Goal: Transaction & Acquisition: Purchase product/service

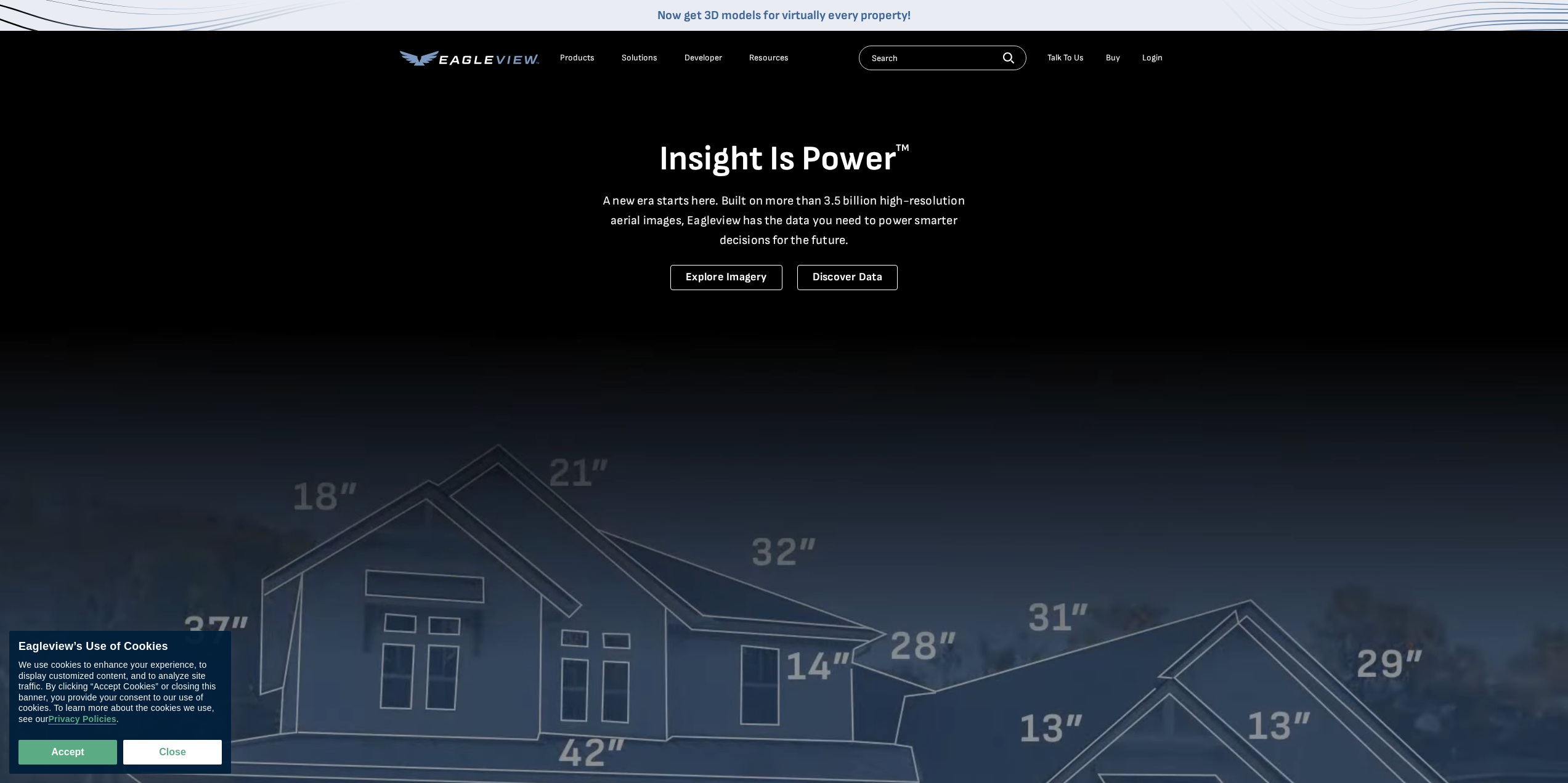
click at [1147, 57] on div "Login" at bounding box center [1152, 58] width 20 height 11
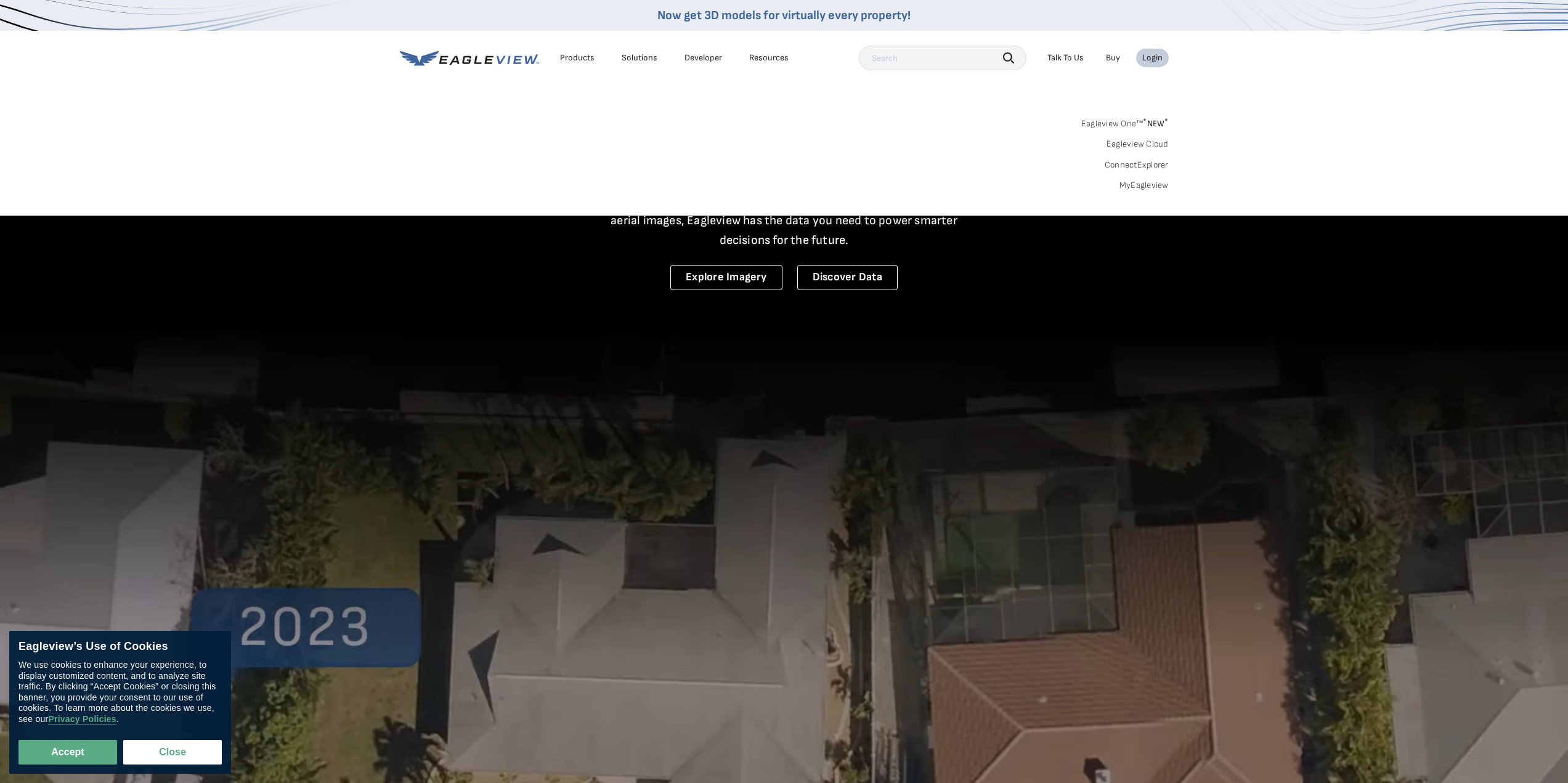
click at [1143, 186] on link "MyEagleview" at bounding box center [1144, 185] width 49 height 11
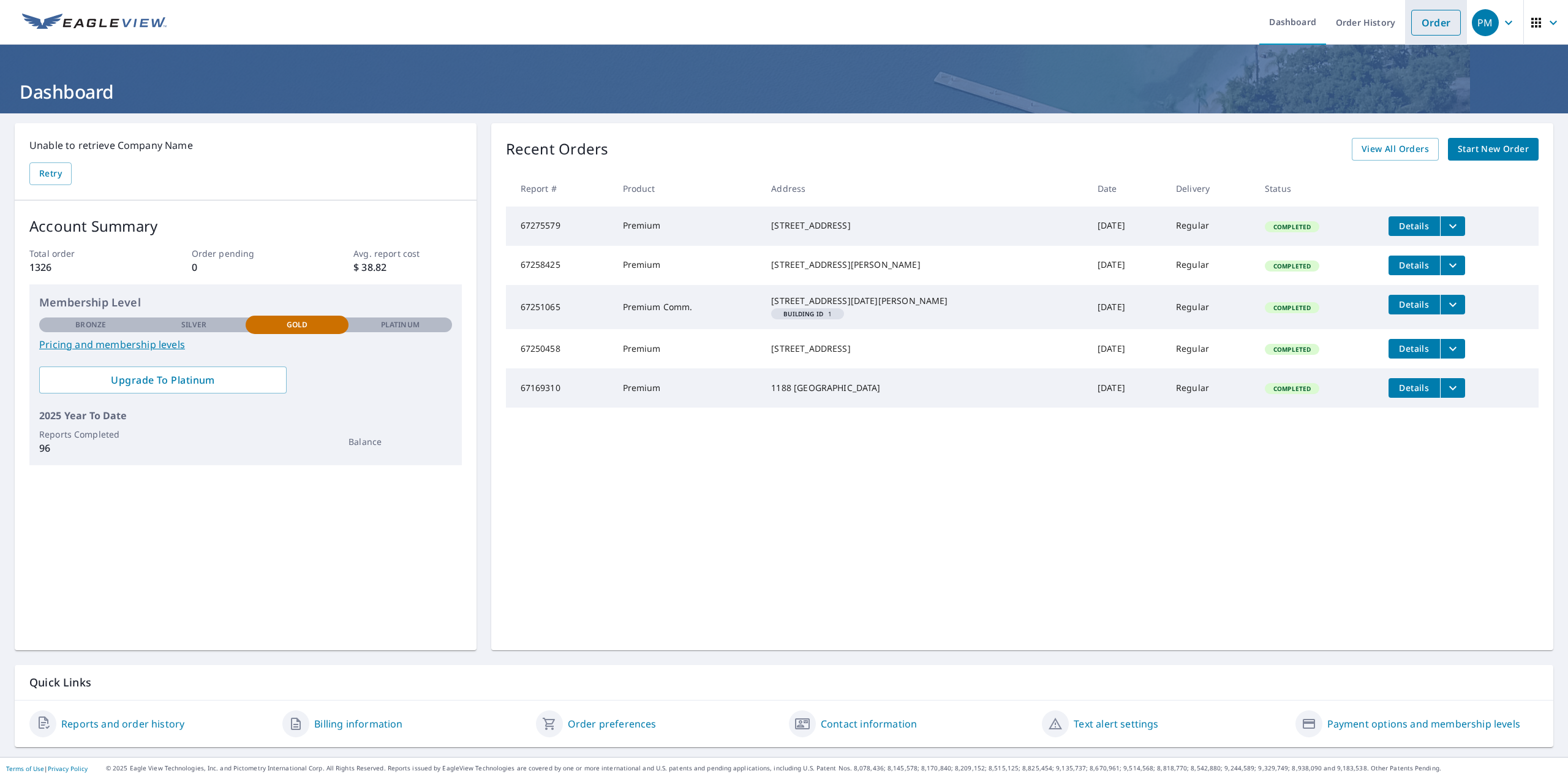
click at [1414, 29] on link "Order" at bounding box center [1436, 22] width 50 height 26
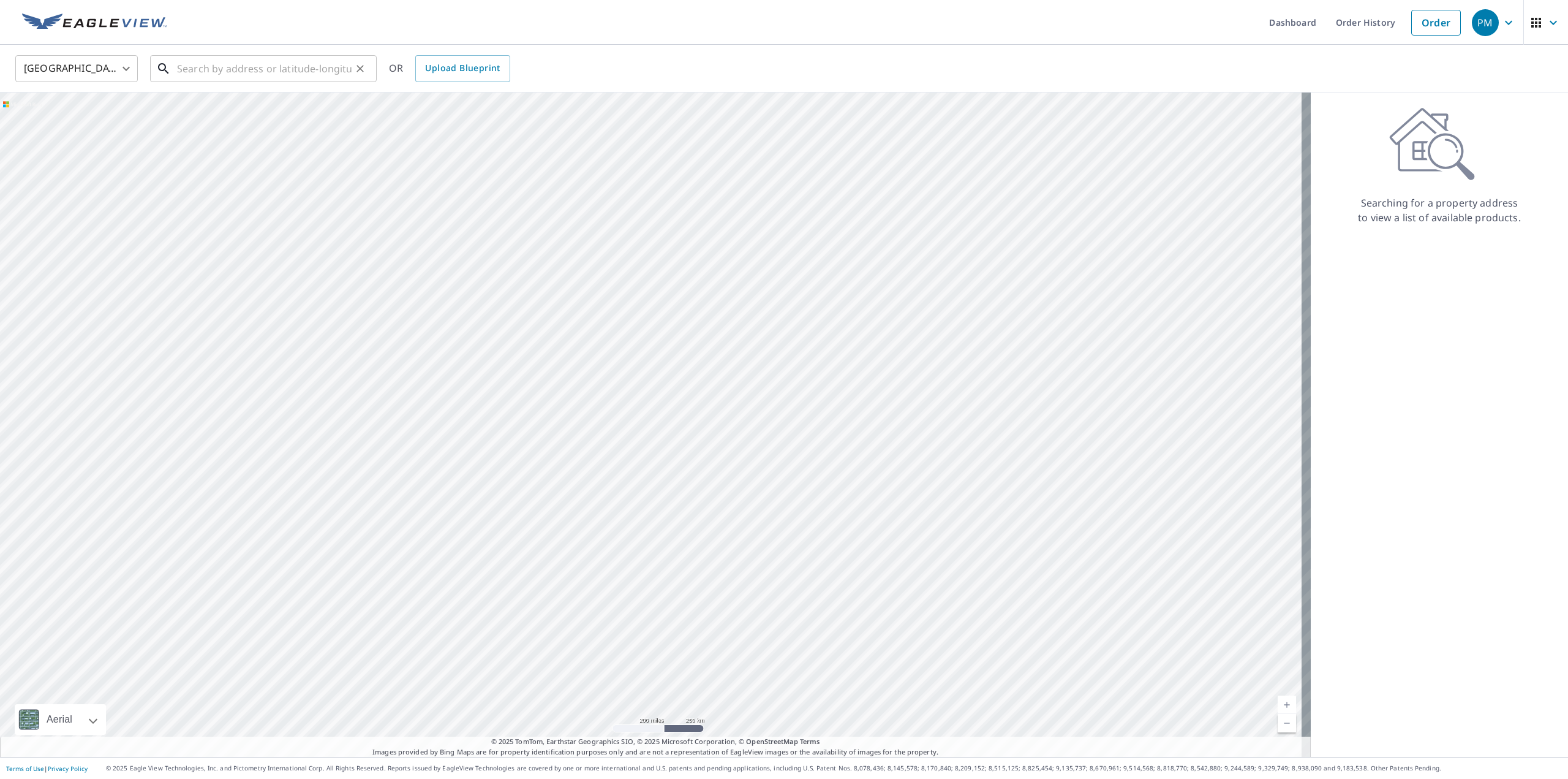
click at [296, 64] on input "text" at bounding box center [264, 69] width 174 height 35
click at [250, 124] on p "[GEOGRAPHIC_DATA]" at bounding box center [270, 117] width 192 height 12
type input "[STREET_ADDRESS][PERSON_NAME]"
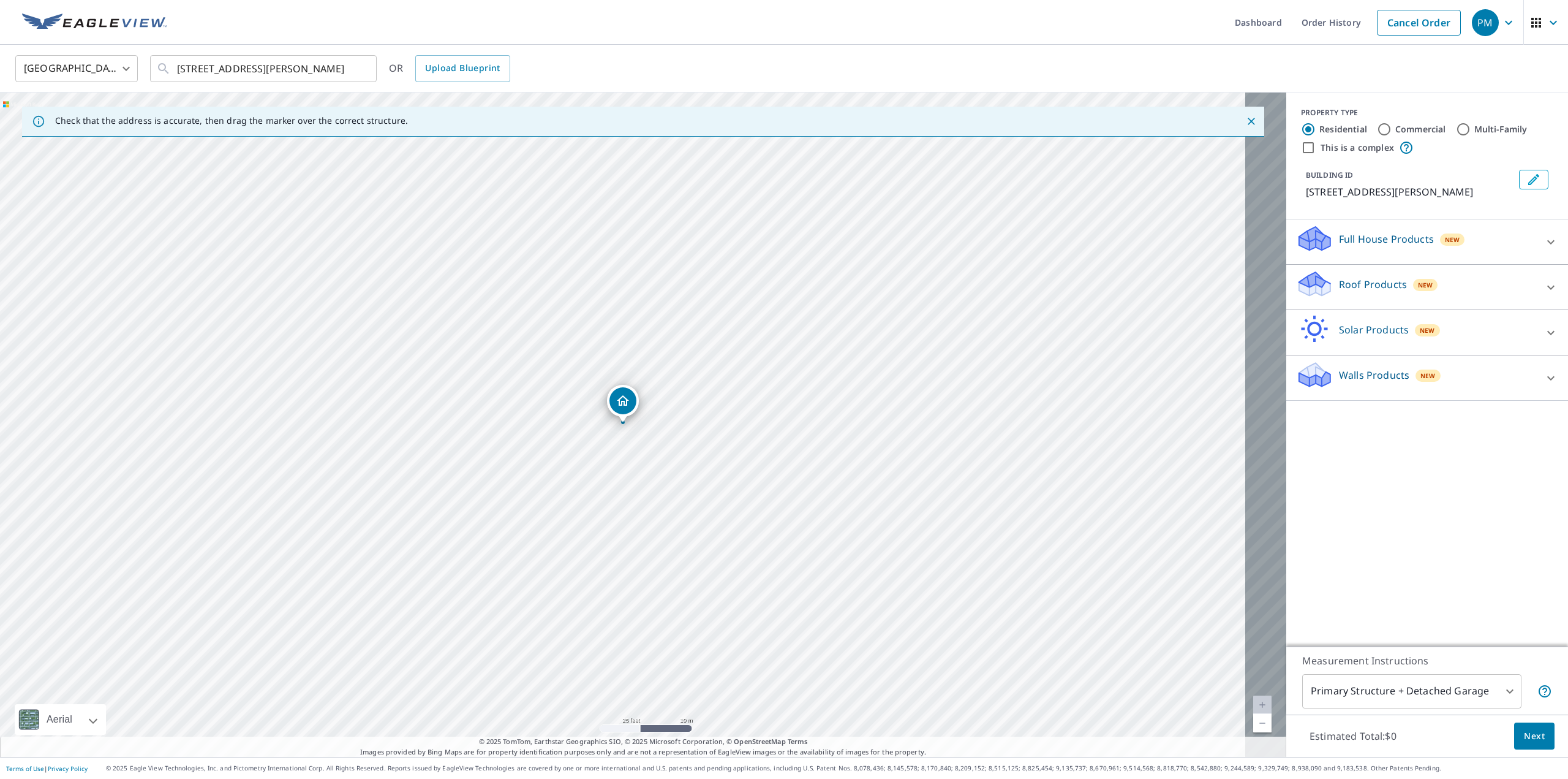
click at [1348, 289] on p "Roof Products" at bounding box center [1373, 285] width 68 height 15
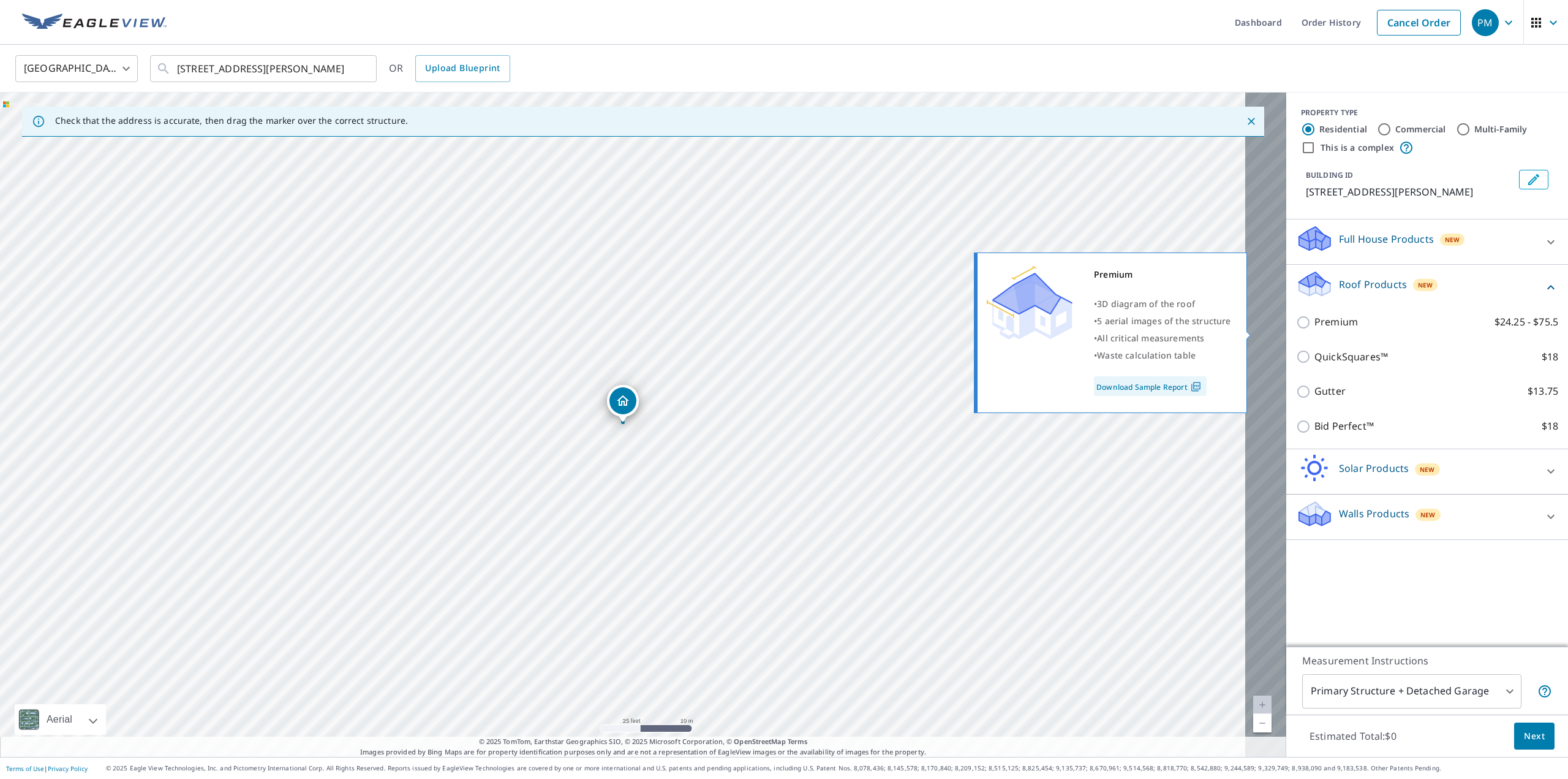
click at [1314, 329] on p "Premium" at bounding box center [1336, 322] width 43 height 16
click at [1296, 329] on input "Premium $24.25 - $75.5" at bounding box center [1305, 323] width 18 height 15
checkbox input "true"
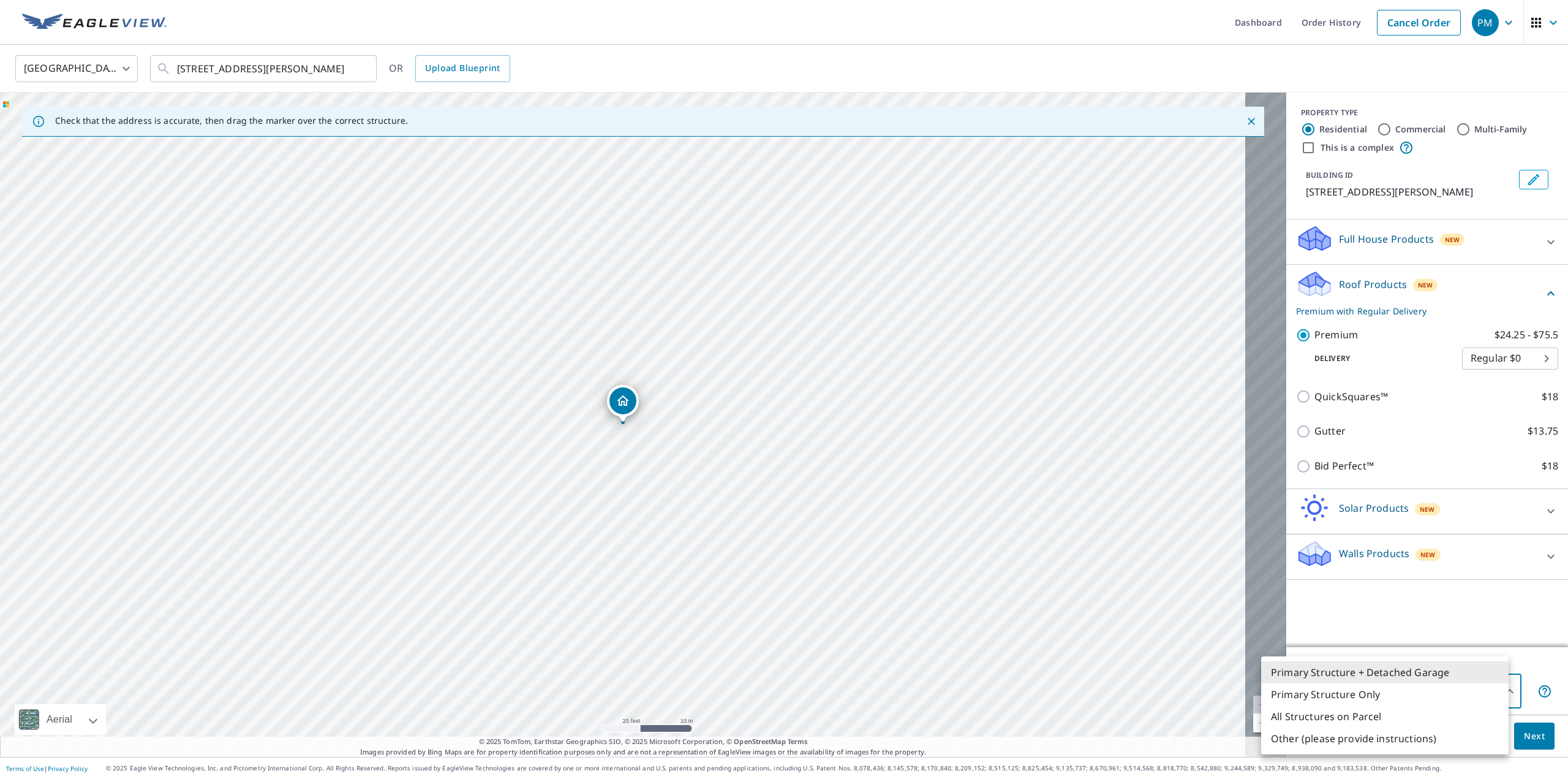
click at [1499, 691] on body "PM PM Dashboard Order History Cancel Order PM United States US ​ 3407 Del Valle…" at bounding box center [784, 389] width 1568 height 779
click at [1429, 698] on li "Primary Structure Only" at bounding box center [1385, 694] width 248 height 22
type input "2"
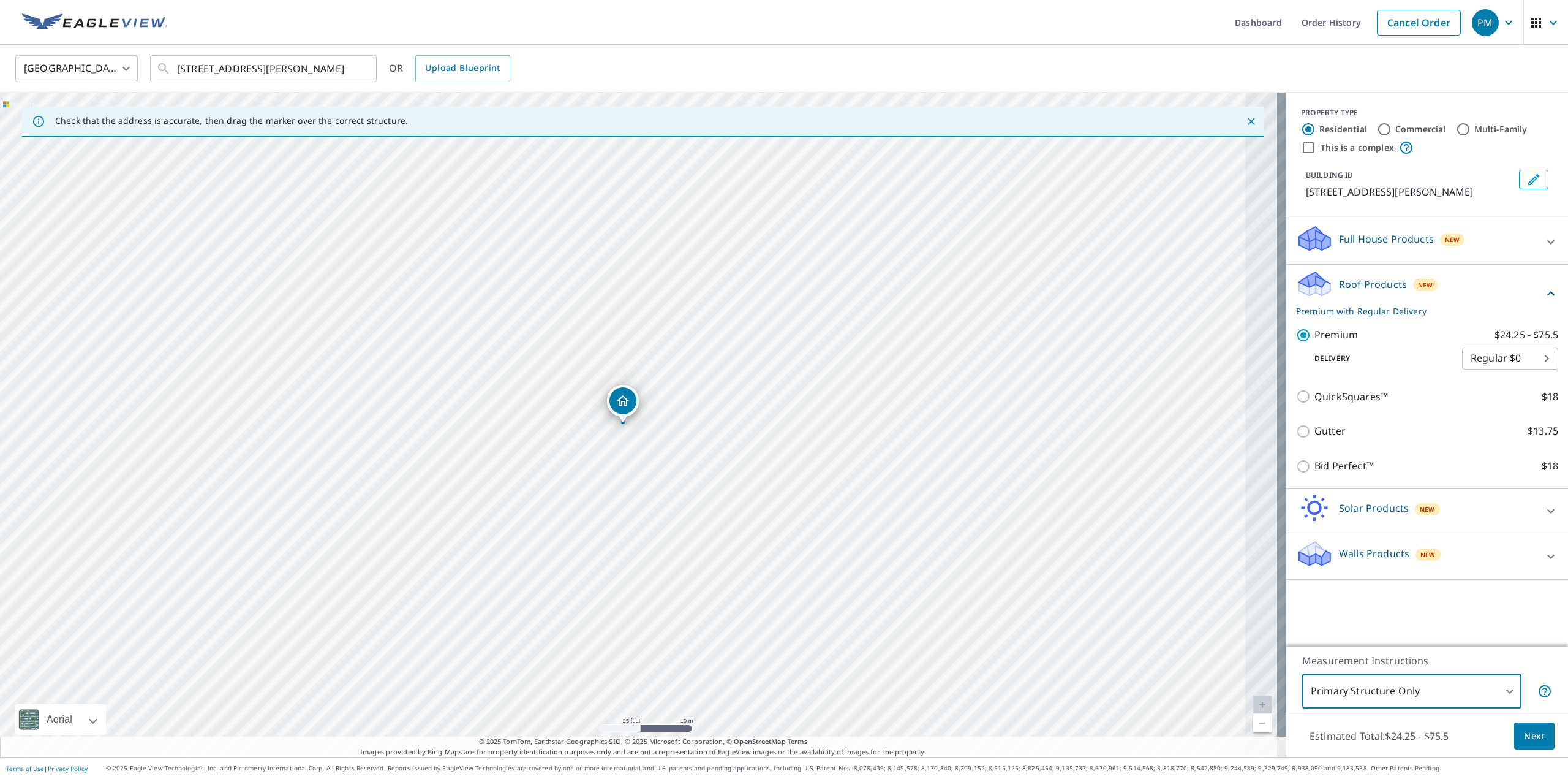
click at [1524, 729] on span "Next" at bounding box center [1534, 736] width 21 height 16
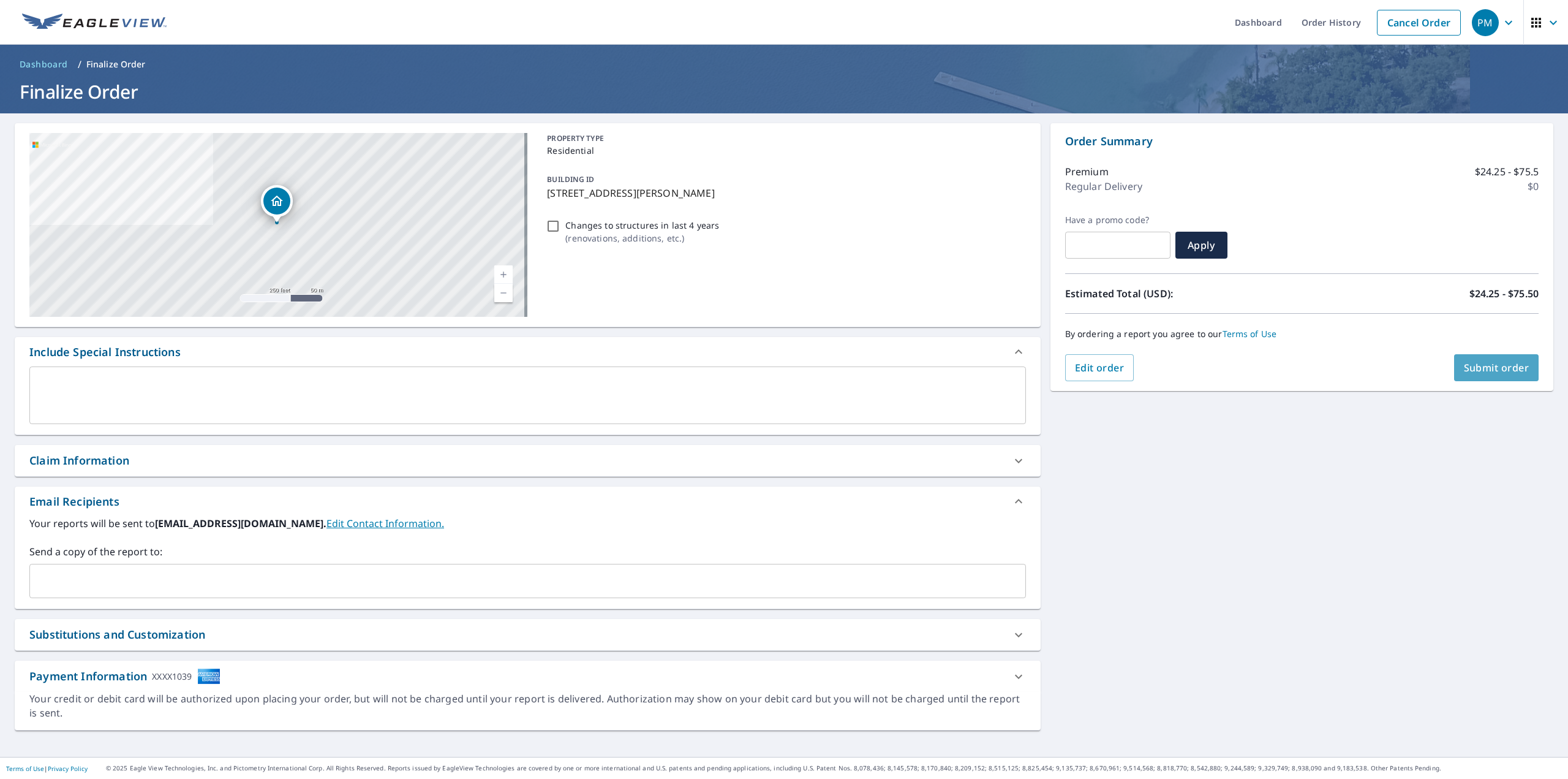
click at [1485, 374] on span "Submit order" at bounding box center [1497, 367] width 66 height 14
checkbox input "true"
